Goal: Find specific page/section

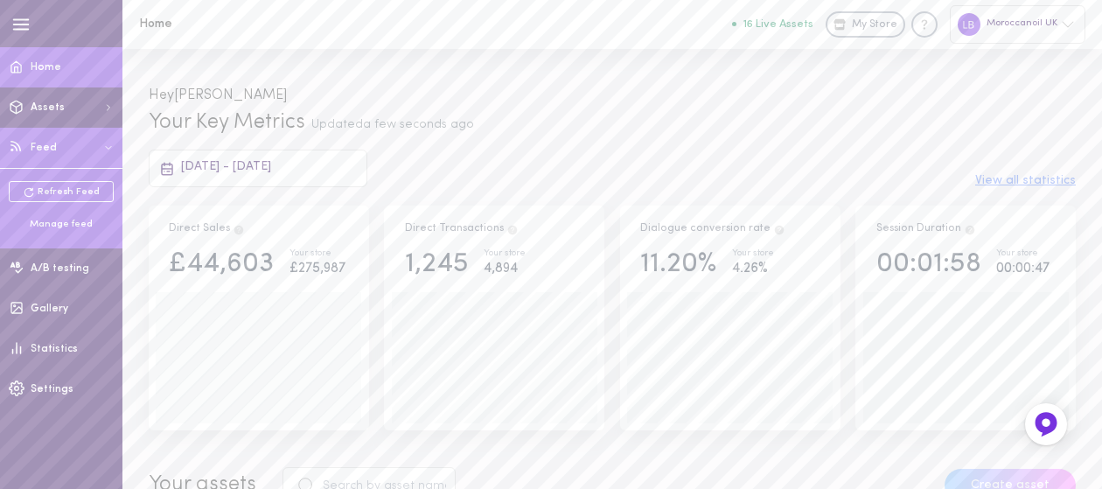
click at [44, 222] on div "Manage feed" at bounding box center [61, 225] width 105 height 14
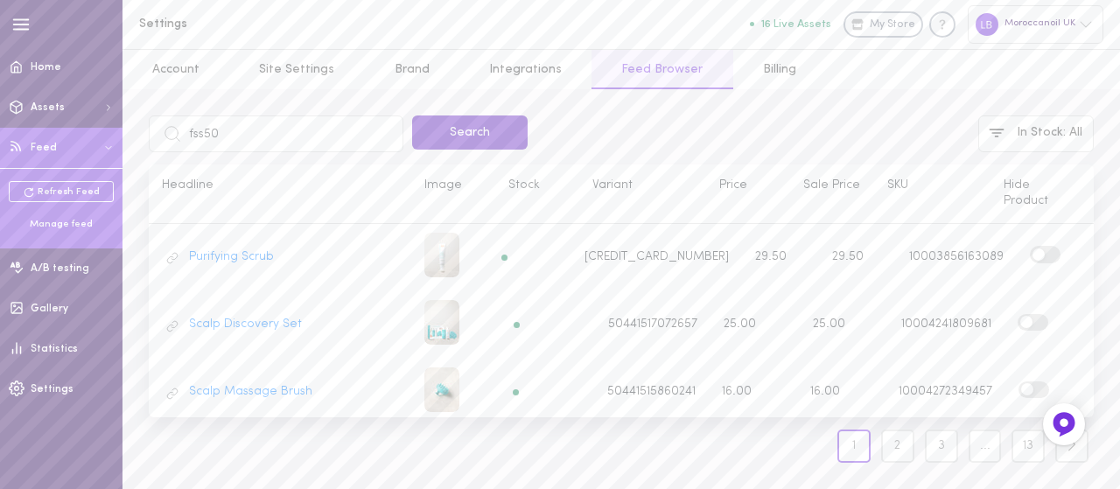
type input "fss50"
click at [485, 136] on button "Search" at bounding box center [469, 132] width 115 height 34
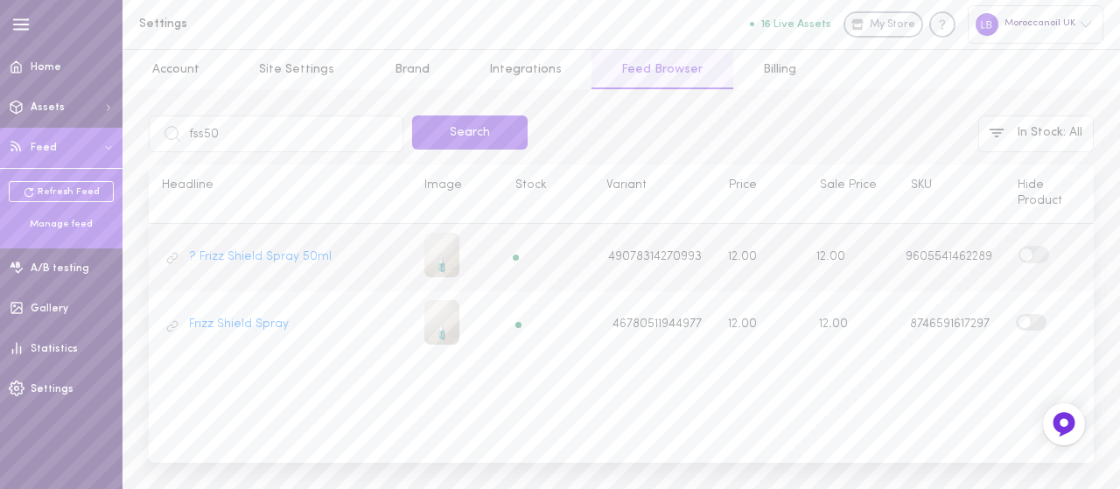
click at [1038, 248] on label at bounding box center [1033, 254] width 31 height 17
click at [0, 0] on input "checkbox" at bounding box center [0, 0] width 0 height 0
